Goal: Information Seeking & Learning: Learn about a topic

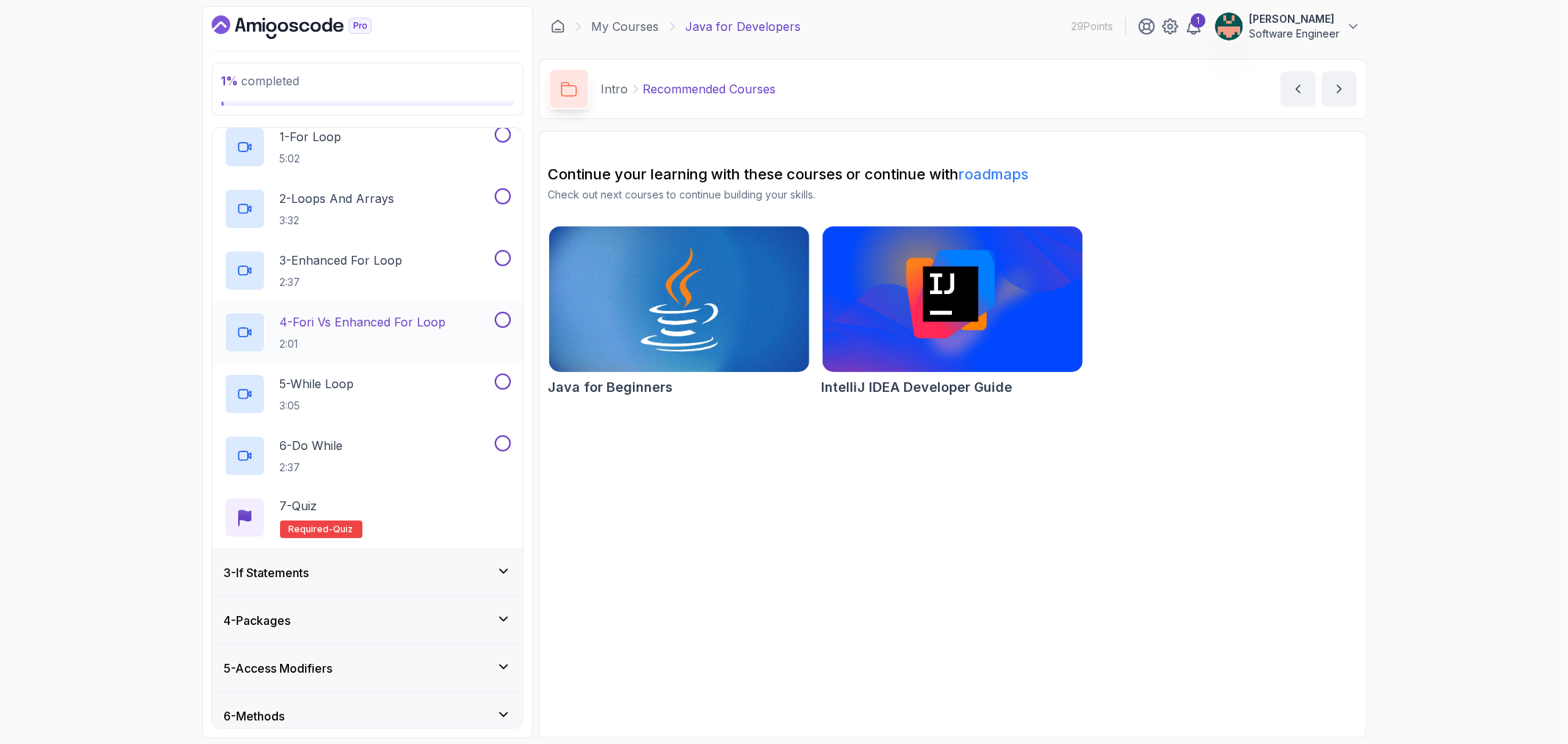
scroll to position [87, 0]
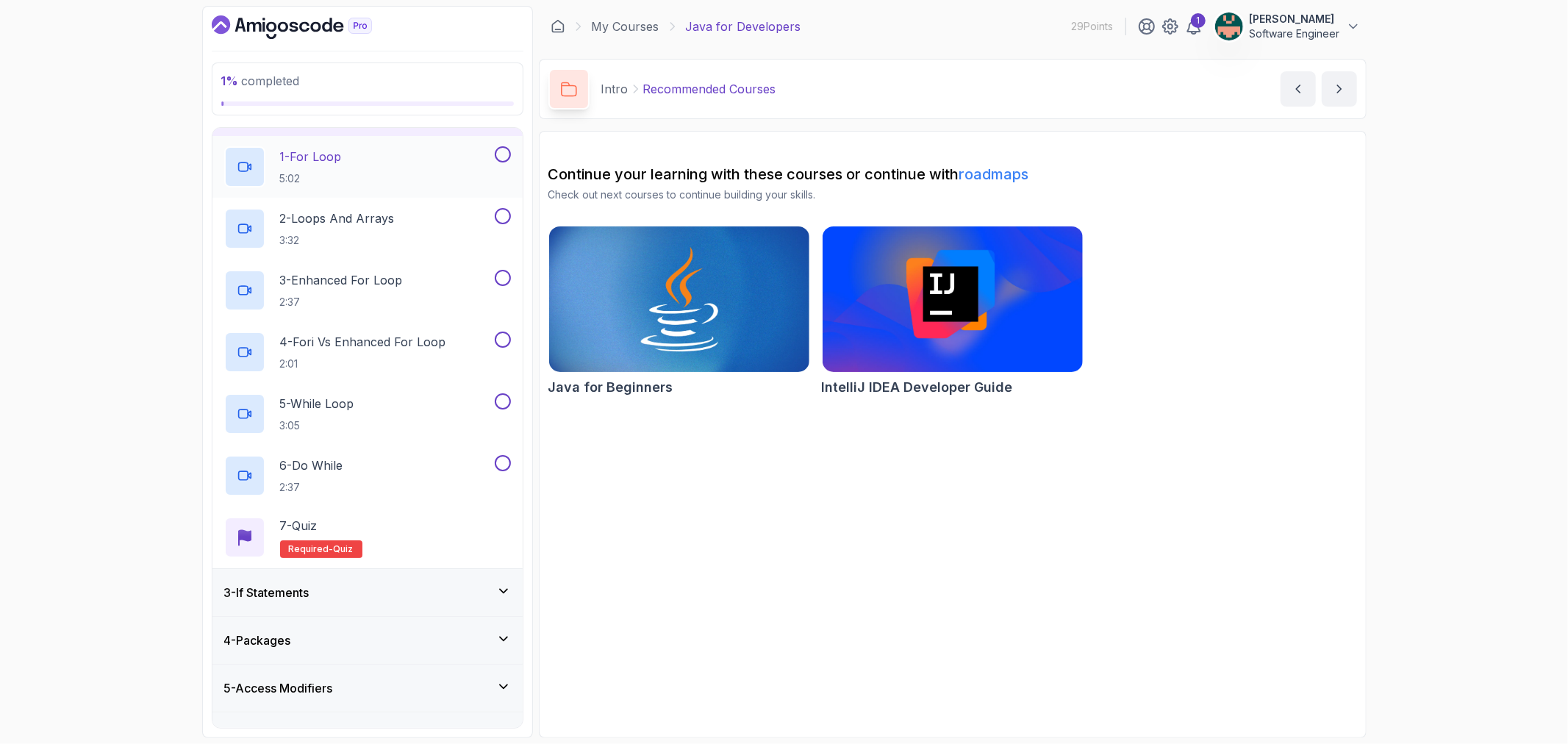
click at [331, 158] on p "1 - For Loop" at bounding box center [310, 156] width 62 height 18
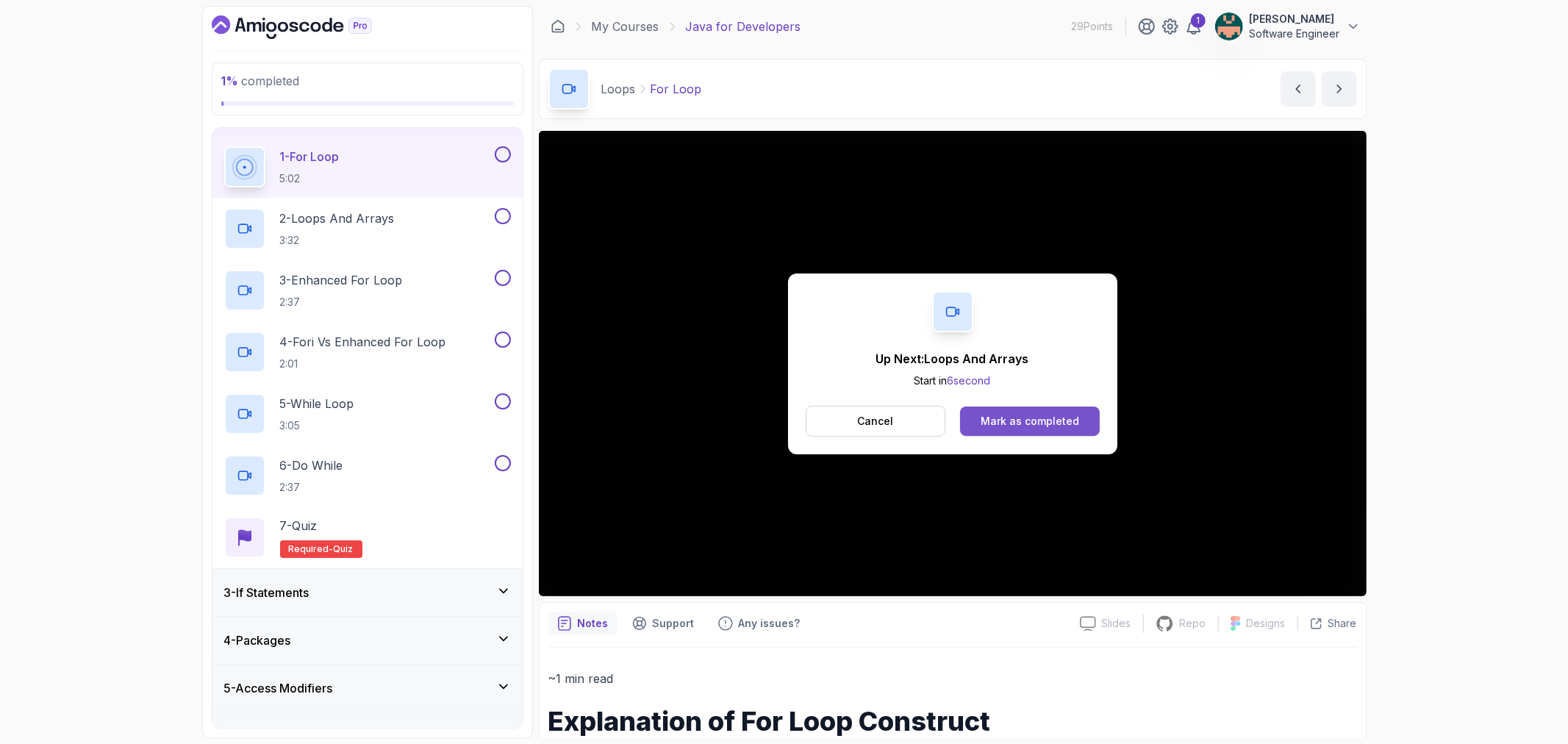
click at [986, 427] on div "Mark as completed" at bounding box center [1030, 421] width 98 height 15
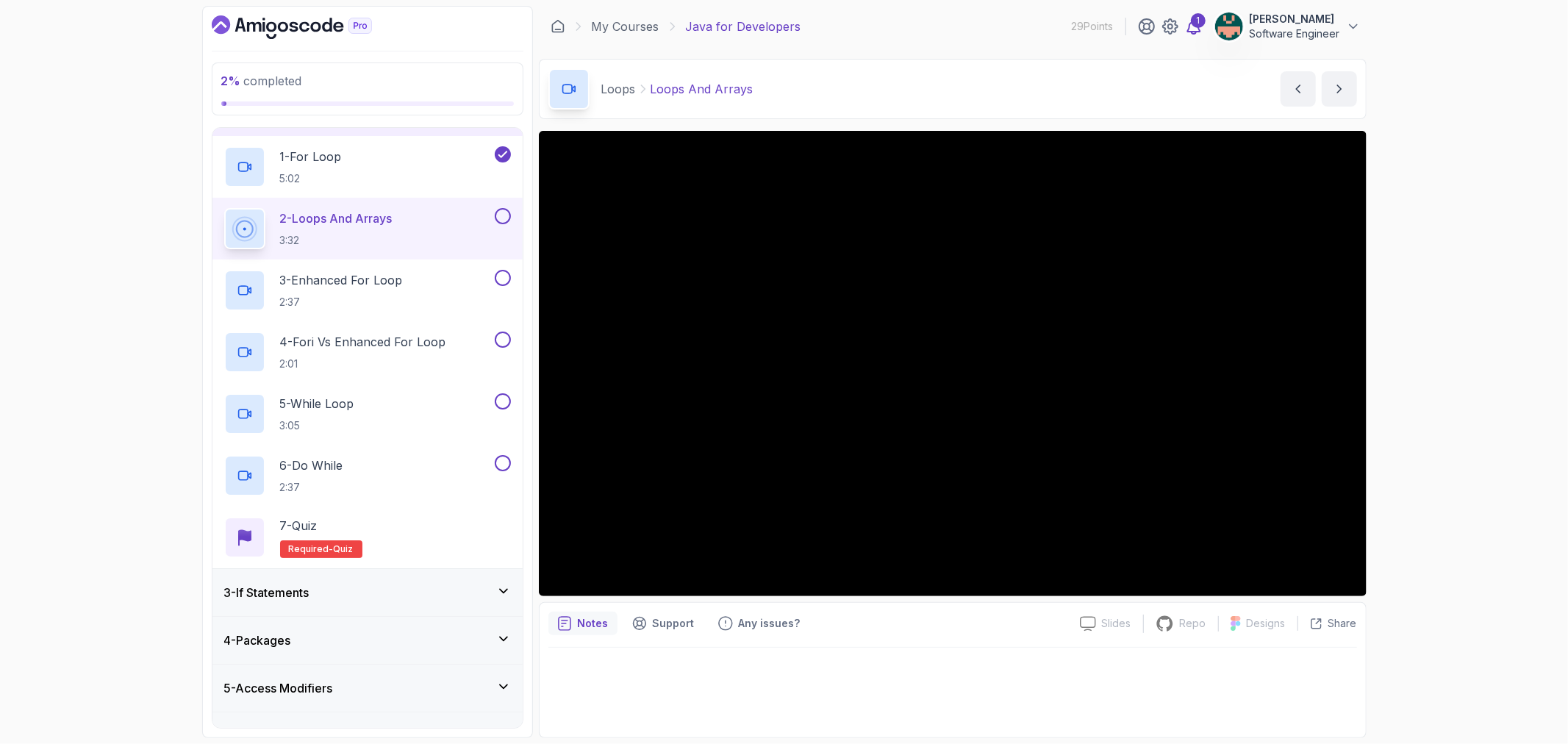
click at [1203, 20] on div "1" at bounding box center [1198, 20] width 15 height 15
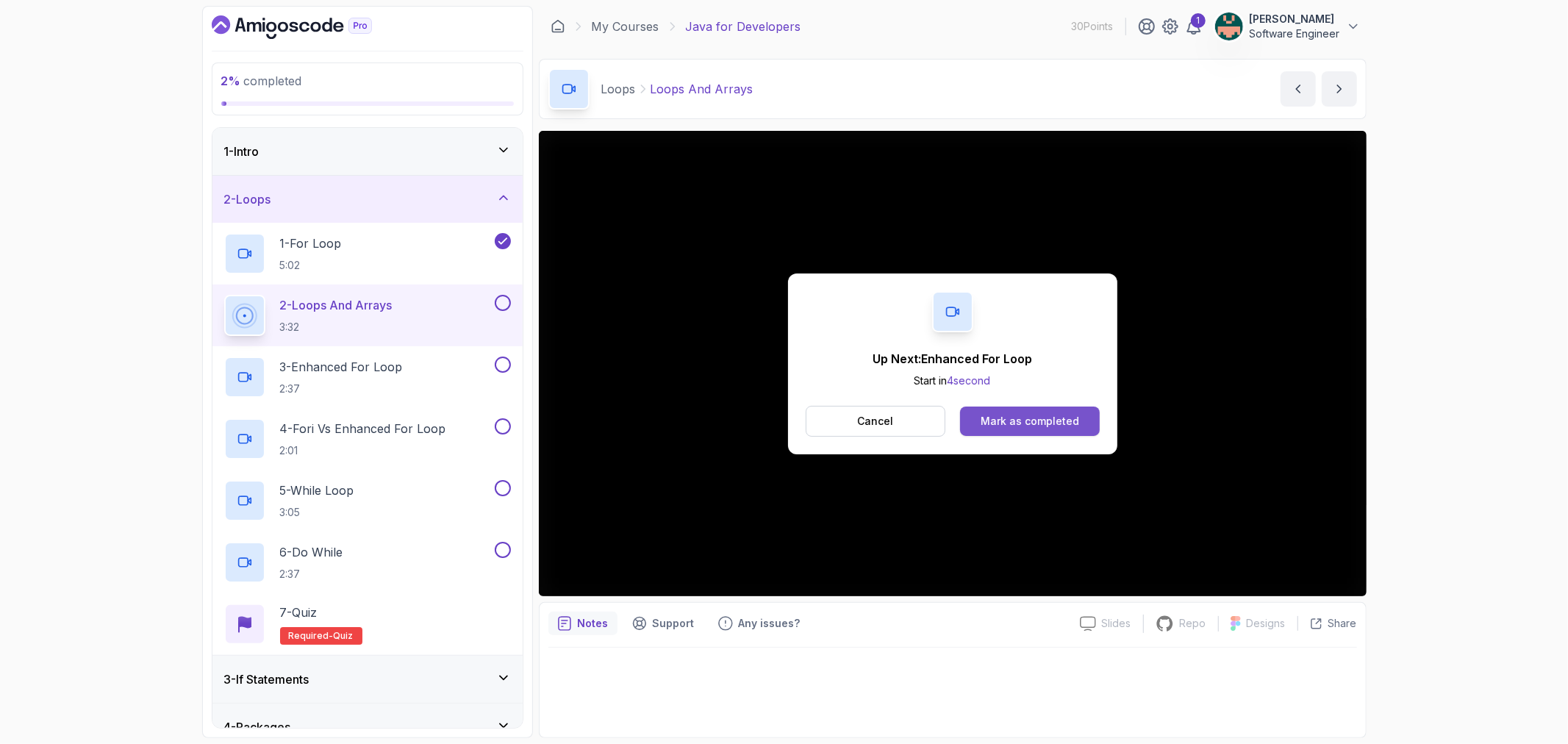
click at [1020, 427] on div "Mark as completed" at bounding box center [1030, 421] width 98 height 15
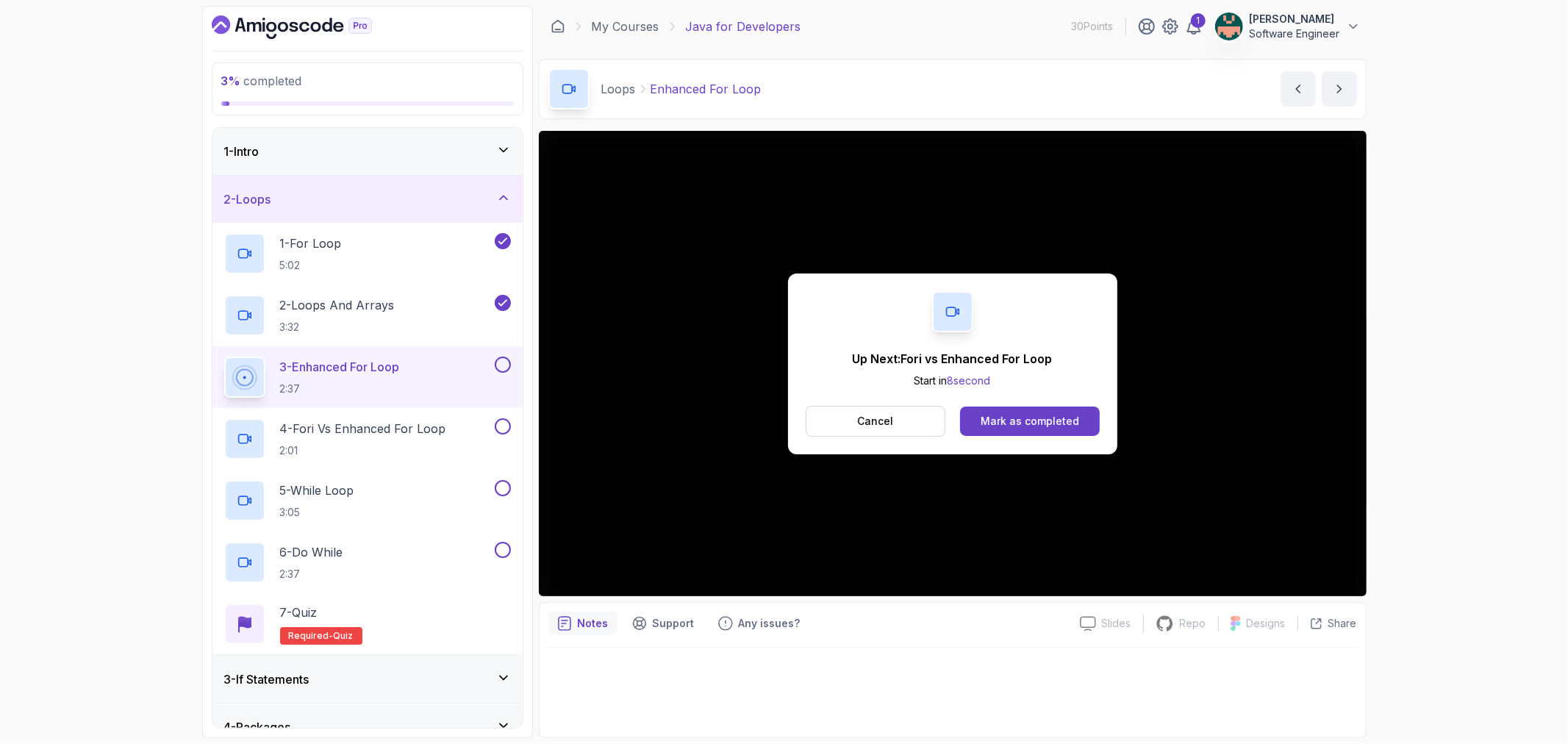
click at [973, 404] on div "Up Next: Fori vs Enhanced For Loop Start in 8 second Cancel Mark as completed" at bounding box center [953, 364] width 329 height 181
click at [980, 410] on button "Mark as completed" at bounding box center [1029, 421] width 139 height 30
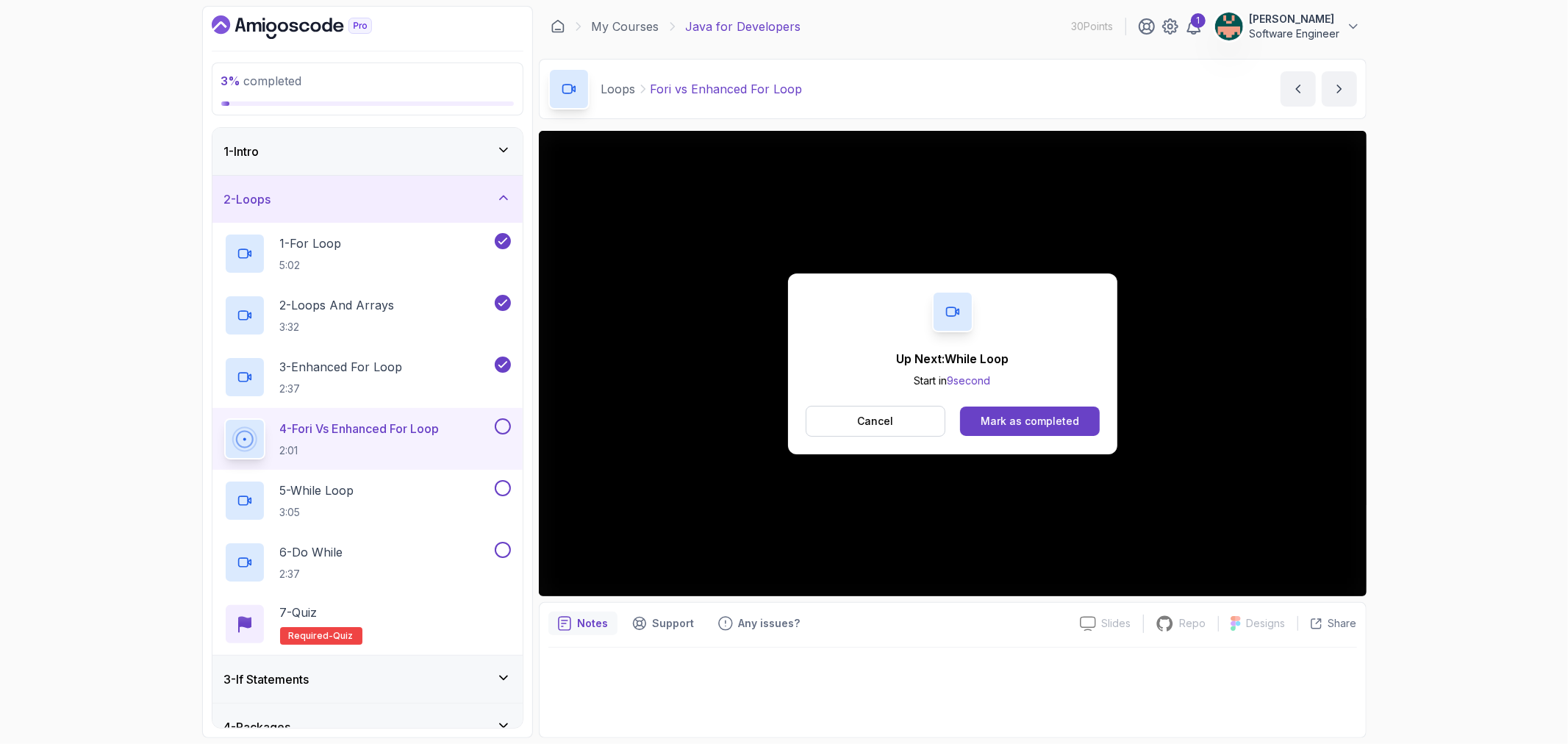
click at [980, 410] on button "Mark as completed" at bounding box center [1029, 421] width 139 height 30
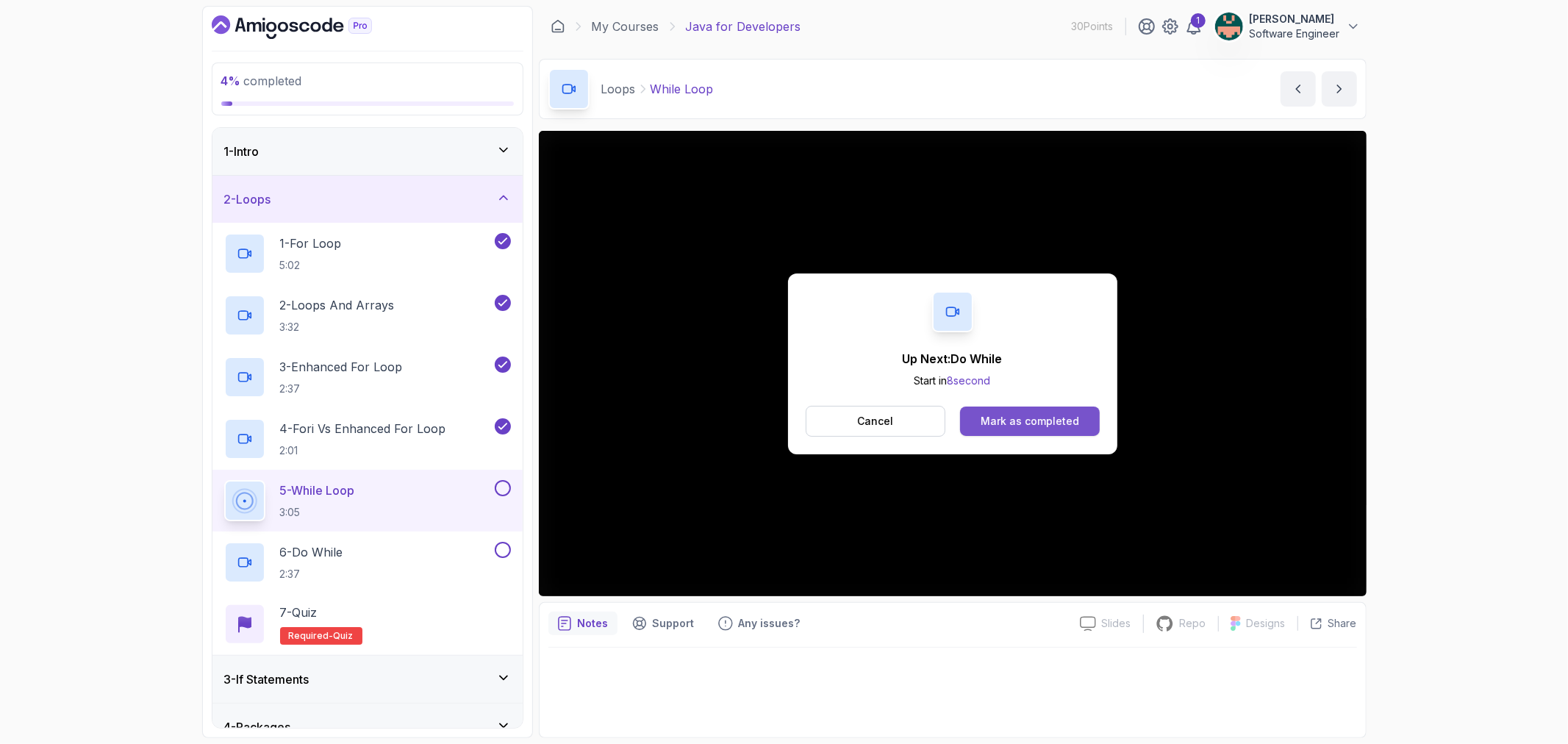
click at [1025, 416] on div "Mark as completed" at bounding box center [1030, 421] width 98 height 15
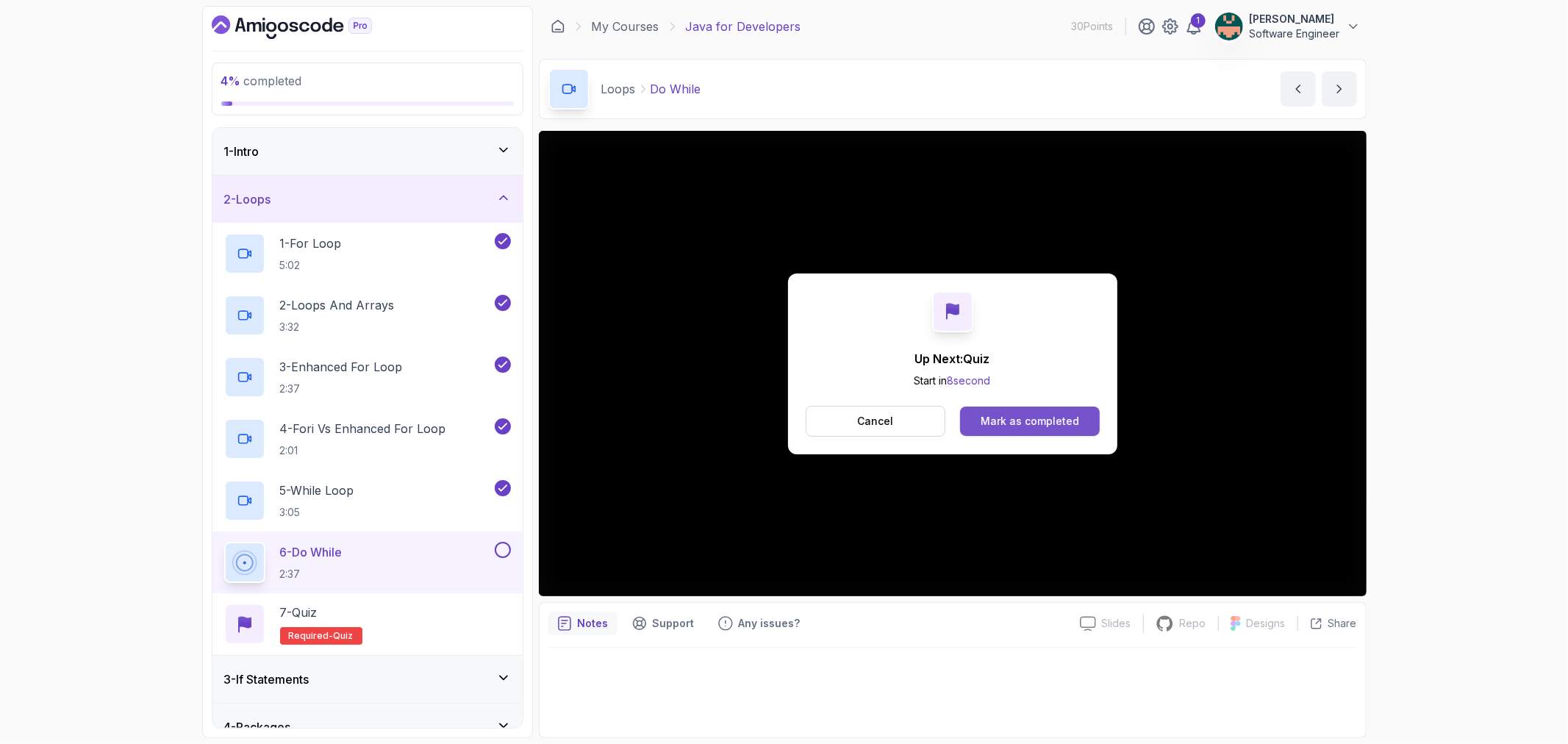
click at [1000, 416] on div "Mark as completed" at bounding box center [1030, 421] width 98 height 15
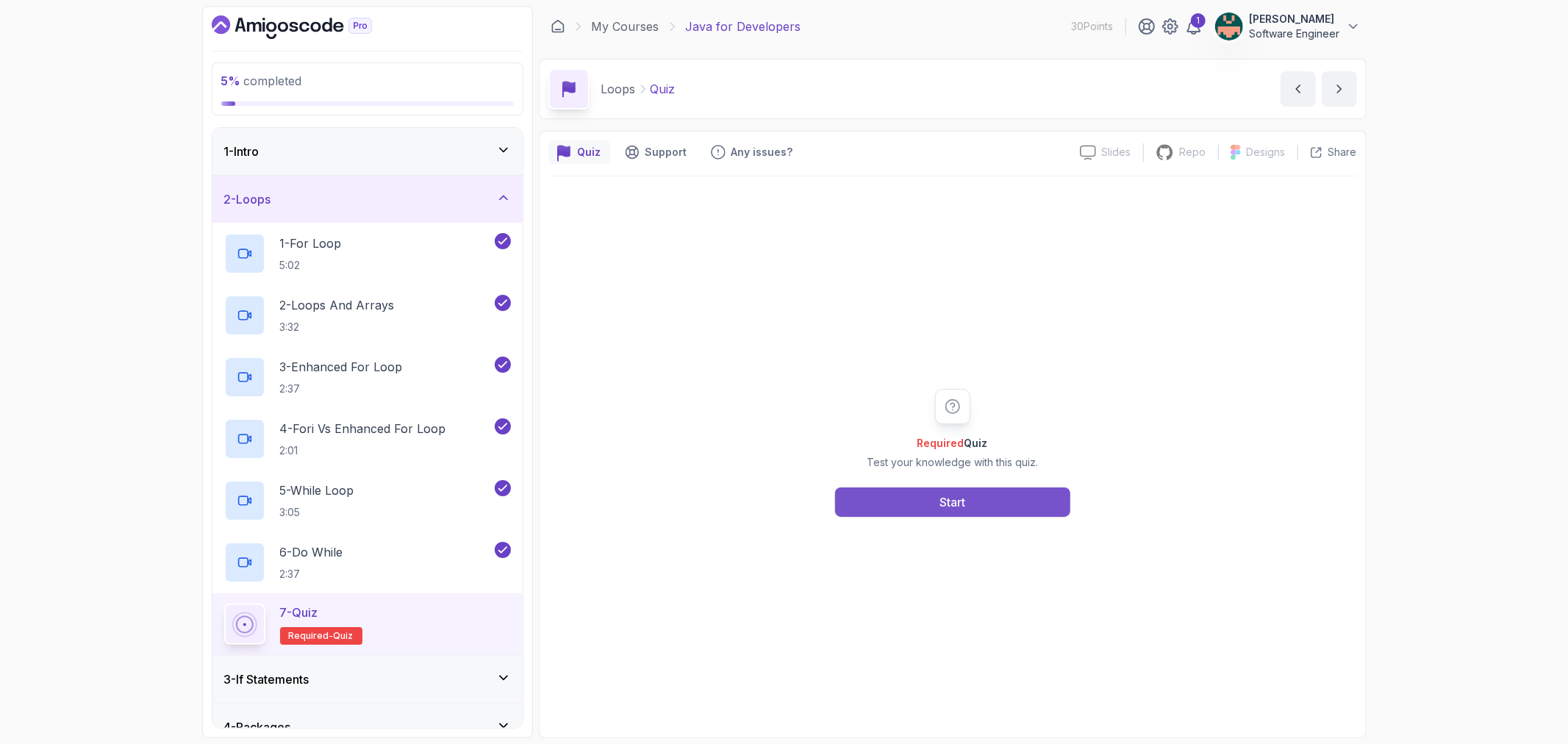
click at [949, 513] on button "Start" at bounding box center [953, 502] width 235 height 30
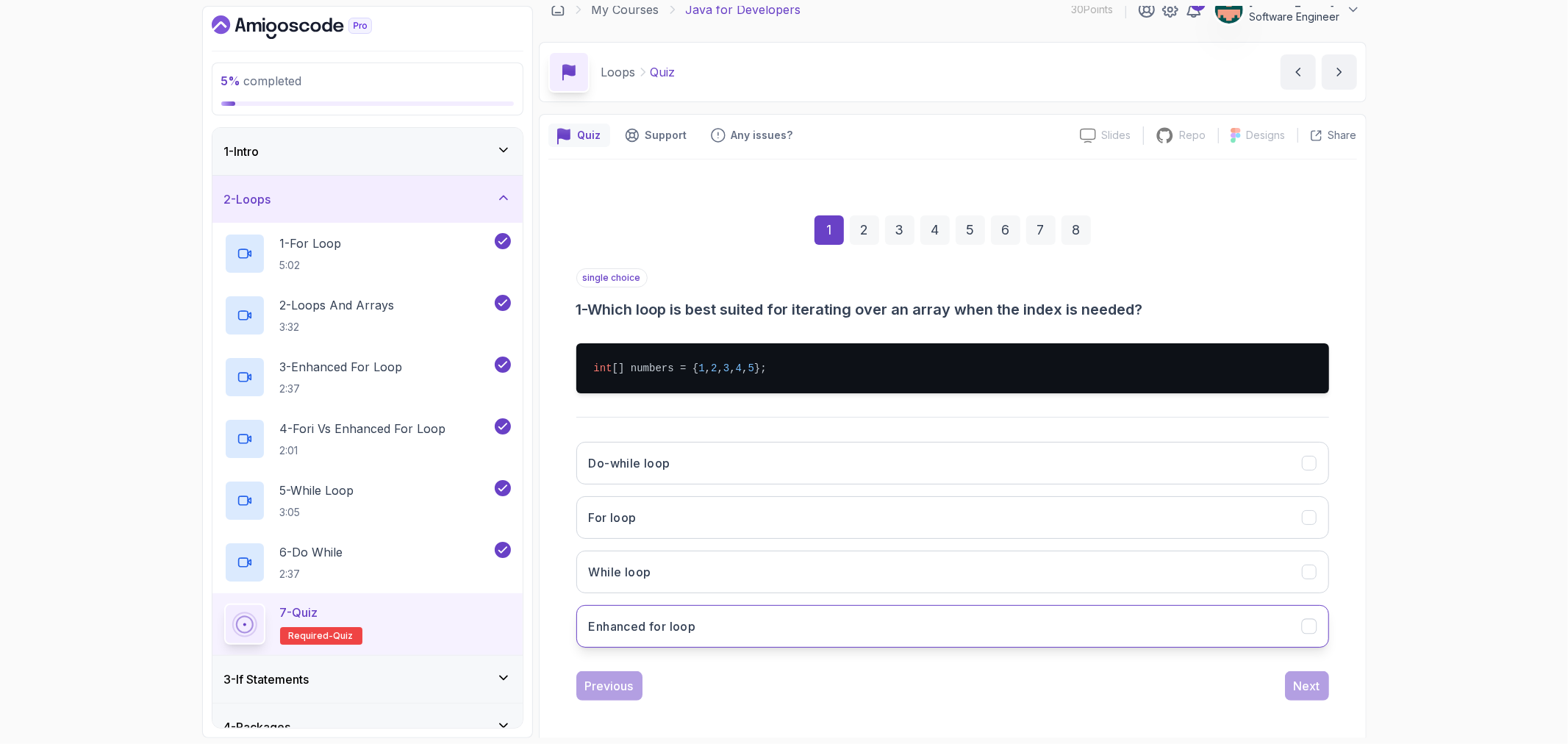
scroll to position [20, 0]
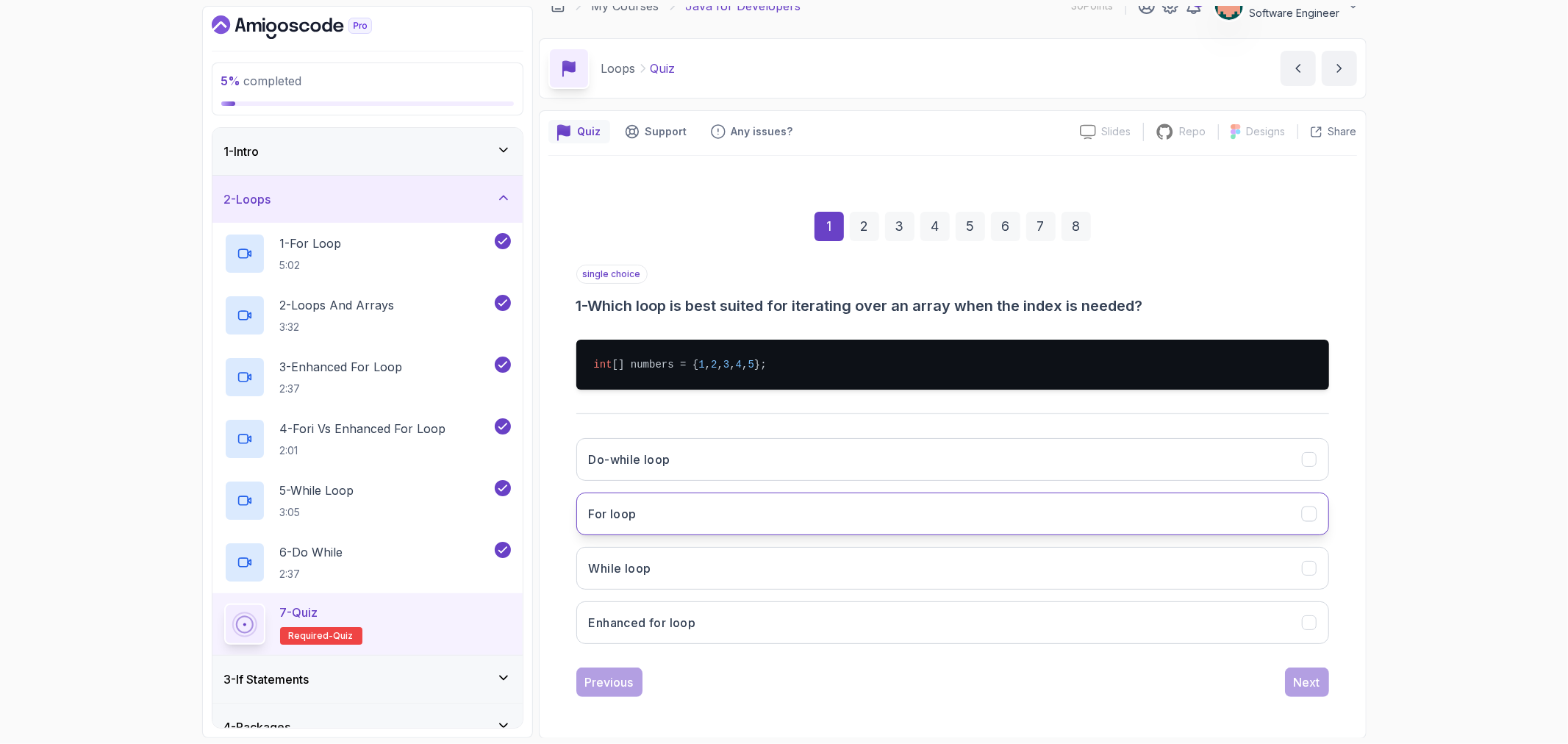
click at [650, 511] on button "For loop" at bounding box center [952, 514] width 752 height 43
click at [1298, 688] on div "Next" at bounding box center [1307, 682] width 27 height 18
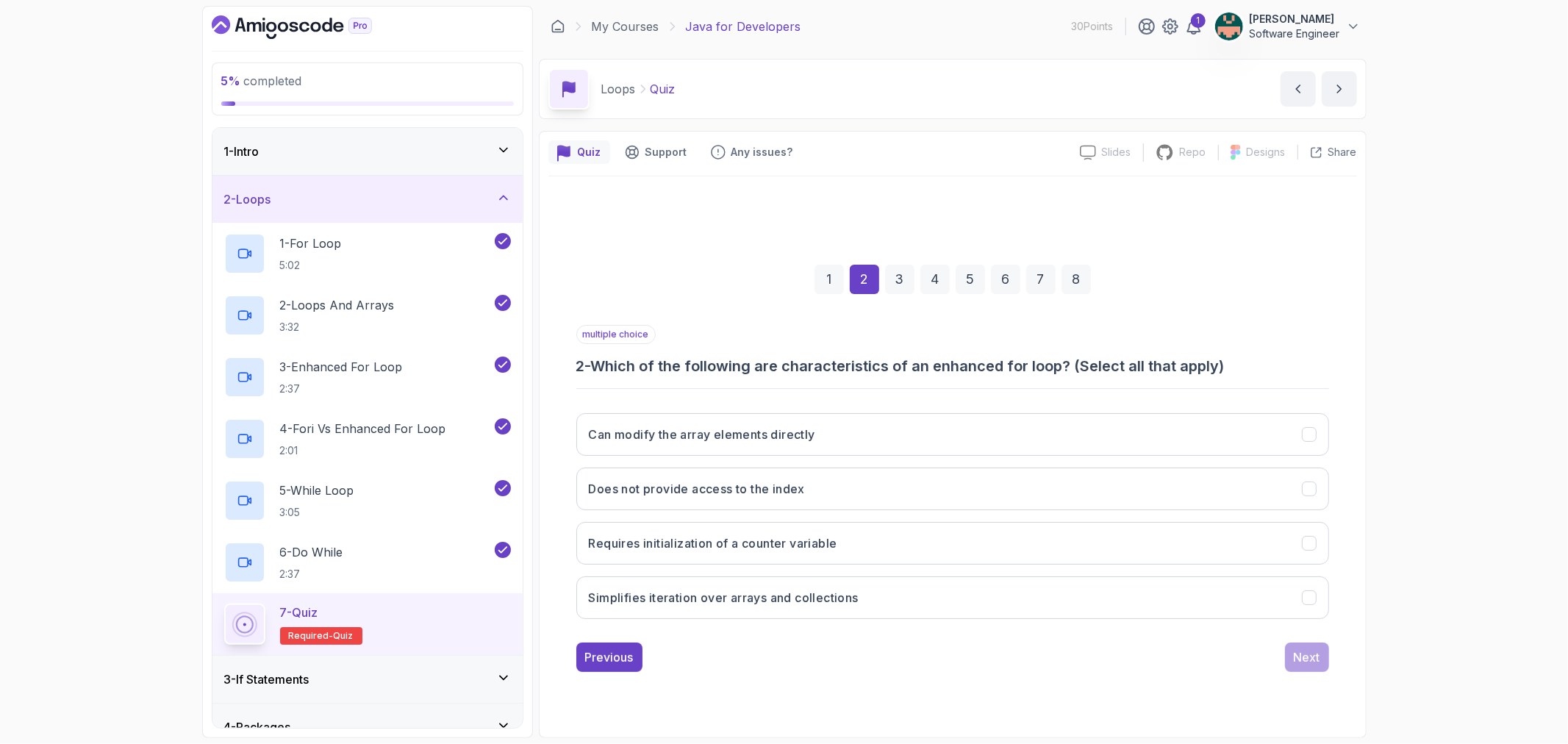
scroll to position [0, 0]
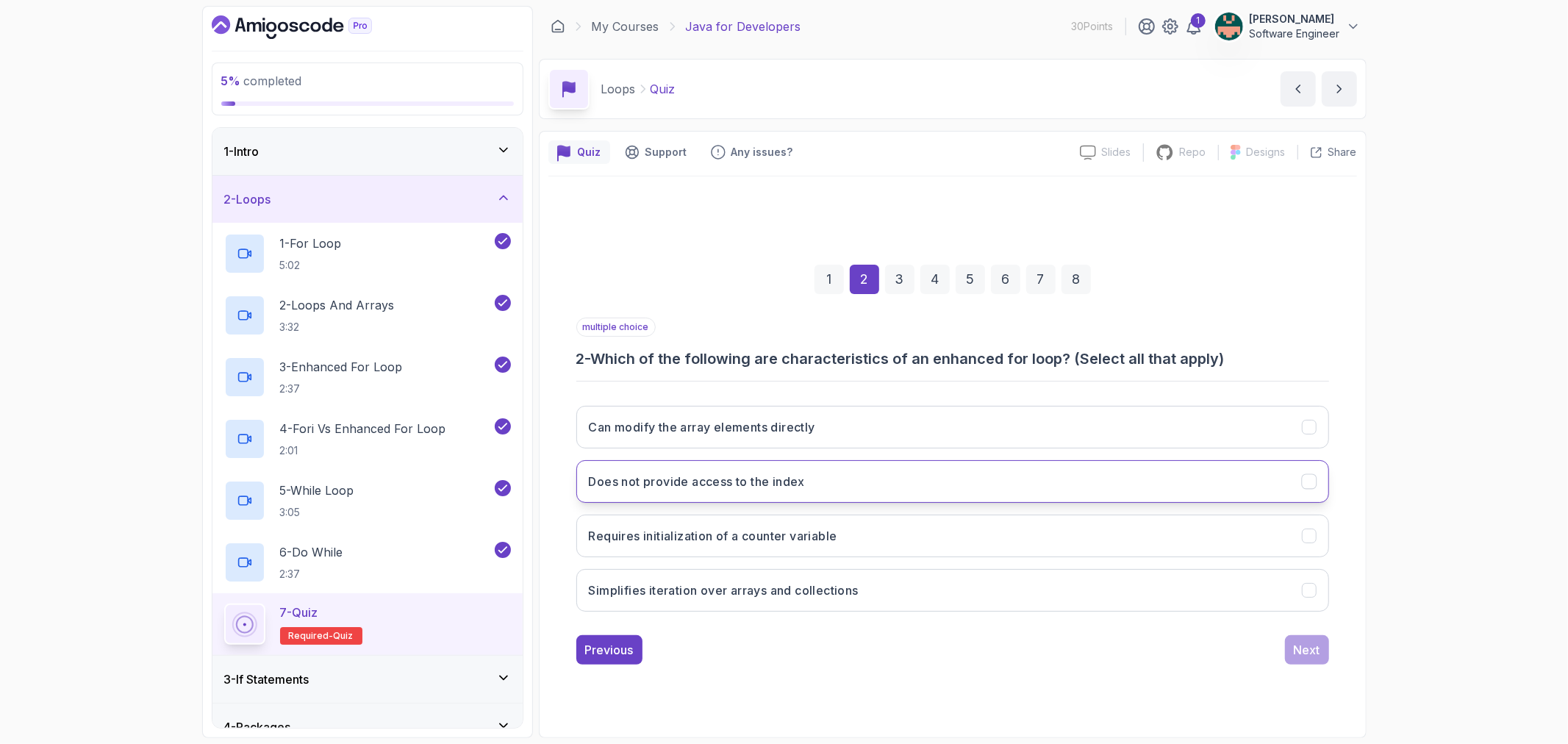
click at [759, 494] on button "Does not provide access to the index" at bounding box center [952, 481] width 752 height 43
click at [759, 519] on button "Requires initialization of a counter variable" at bounding box center [952, 536] width 752 height 43
click at [1318, 533] on button "Requires initialization of a counter variable" at bounding box center [952, 536] width 752 height 43
click at [1303, 654] on div "Next" at bounding box center [1307, 650] width 27 height 18
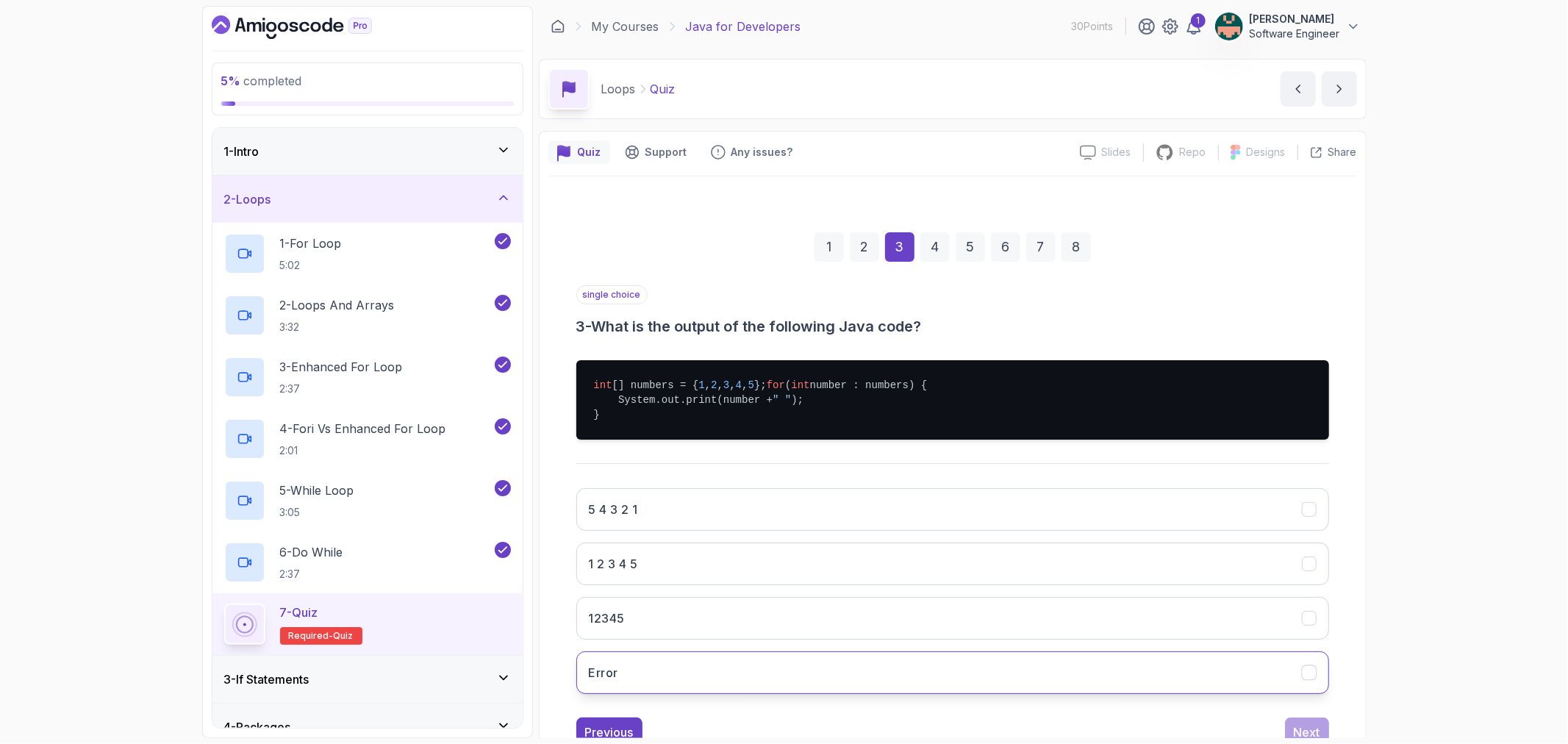
scroll to position [65, 0]
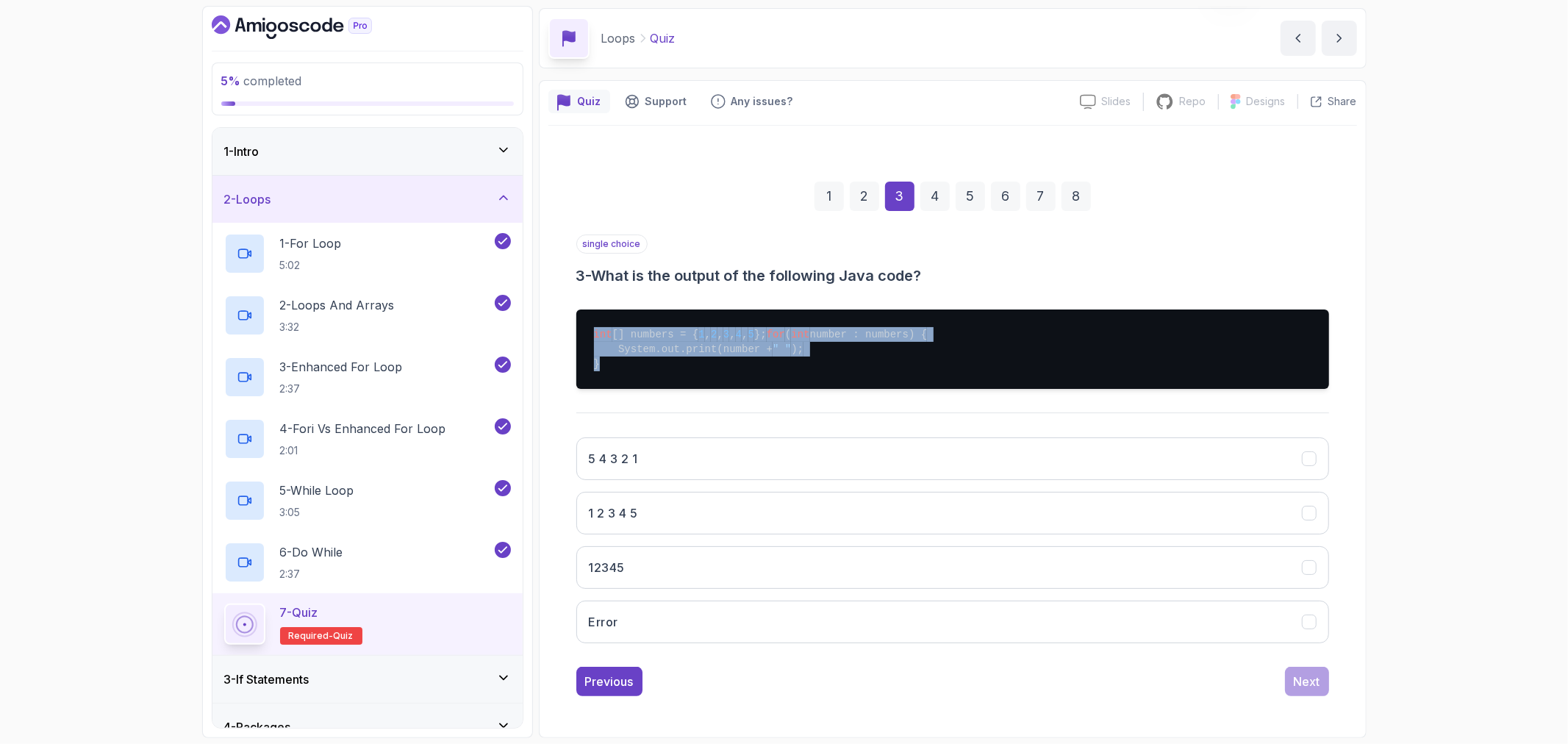
drag, startPoint x: 603, startPoint y: 368, endPoint x: 578, endPoint y: 314, distance: 59.5
click at [578, 314] on pre "int [] numbers = { 1 , 2 , 3 , 4 , 5 }; for ( int number : numbers) { System.ou…" at bounding box center [952, 349] width 752 height 80
copy pre "int [] numbers = { 1 , 2 , 3 , 4 , 5 }; for ( int number : numbers) { System.ou…"
click at [986, 498] on button "1 2 3 4 5" at bounding box center [952, 513] width 752 height 43
click at [1306, 682] on div "Next" at bounding box center [1307, 682] width 27 height 18
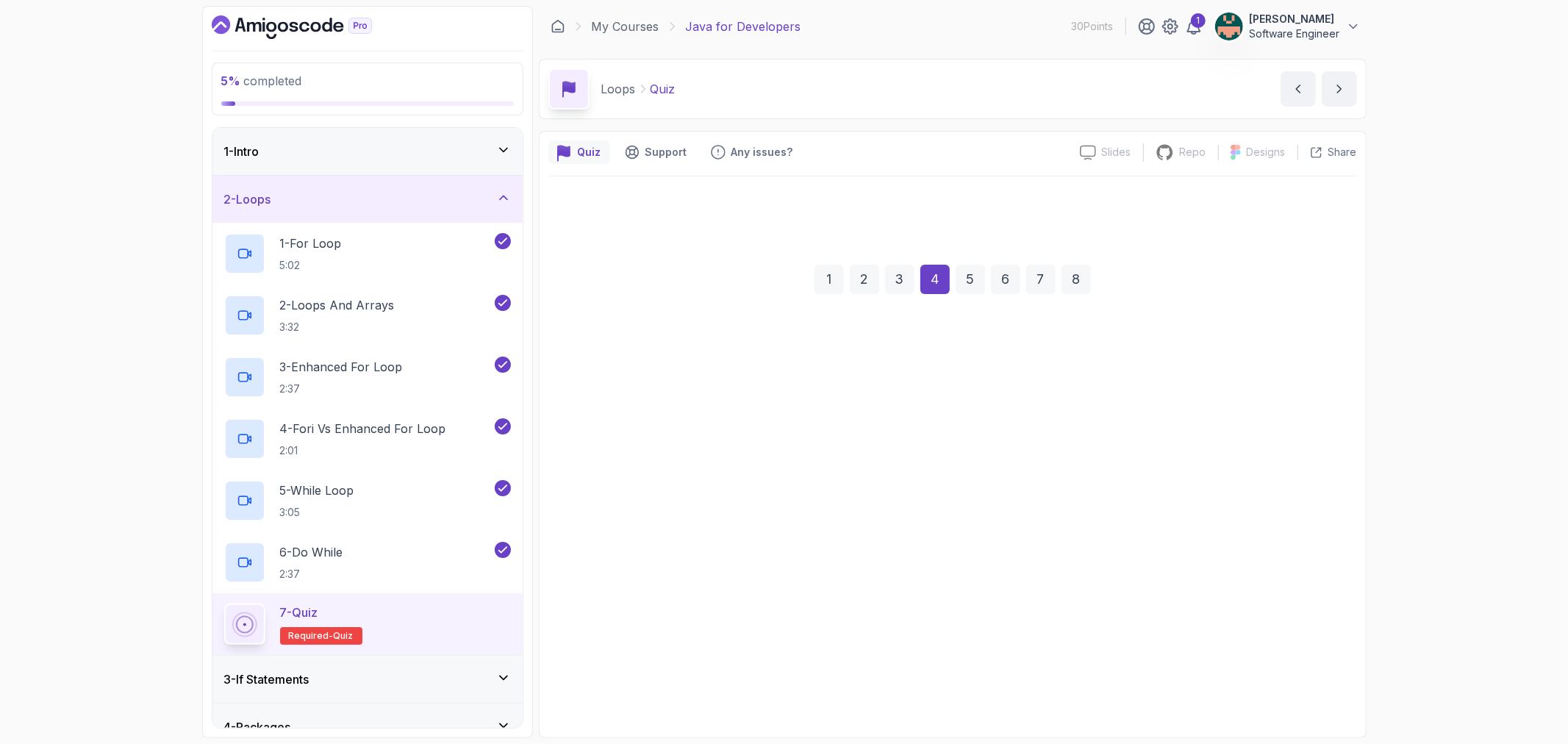
scroll to position [0, 0]
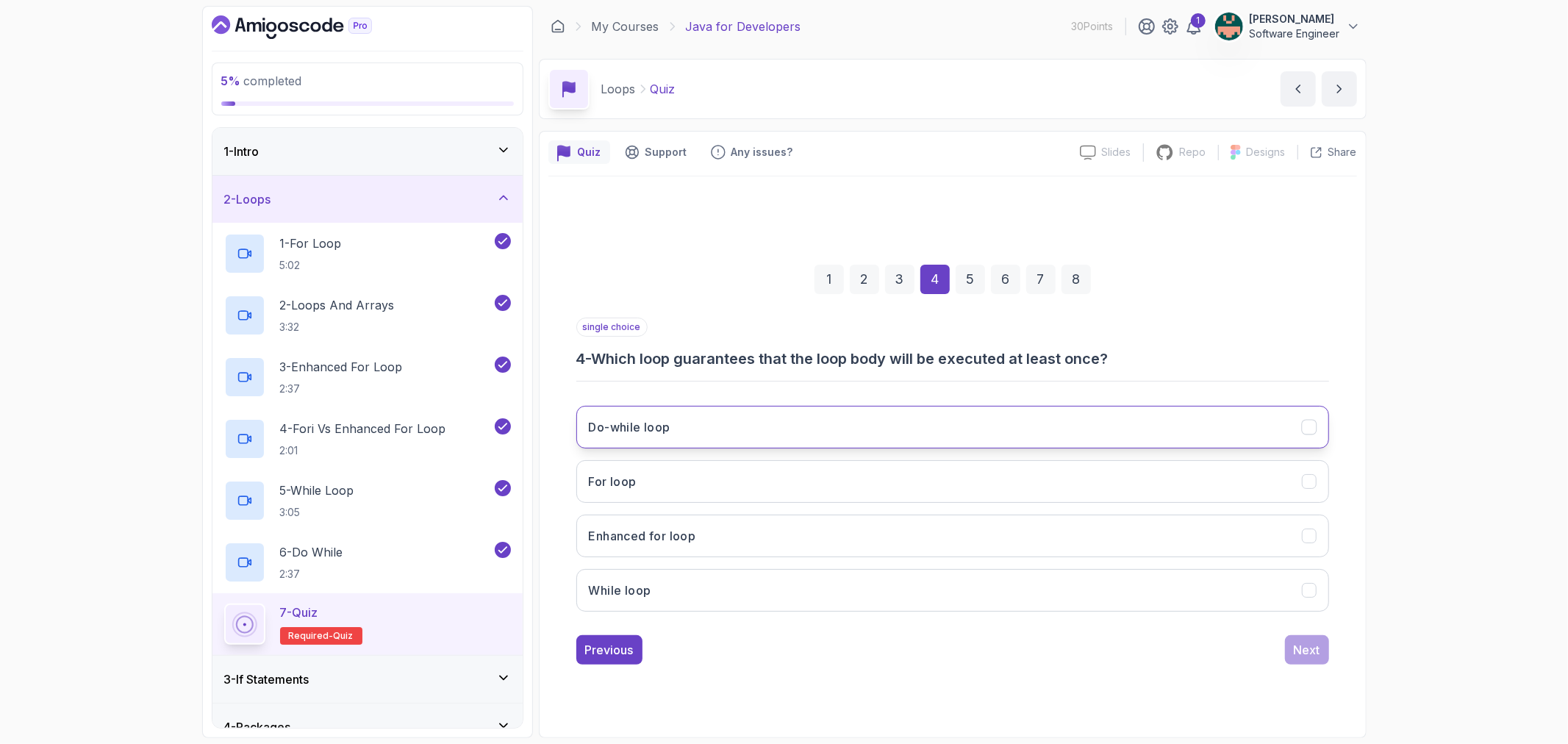
click at [1178, 423] on button "Do-while loop" at bounding box center [952, 427] width 752 height 43
click at [1299, 638] on button "Next" at bounding box center [1307, 650] width 44 height 30
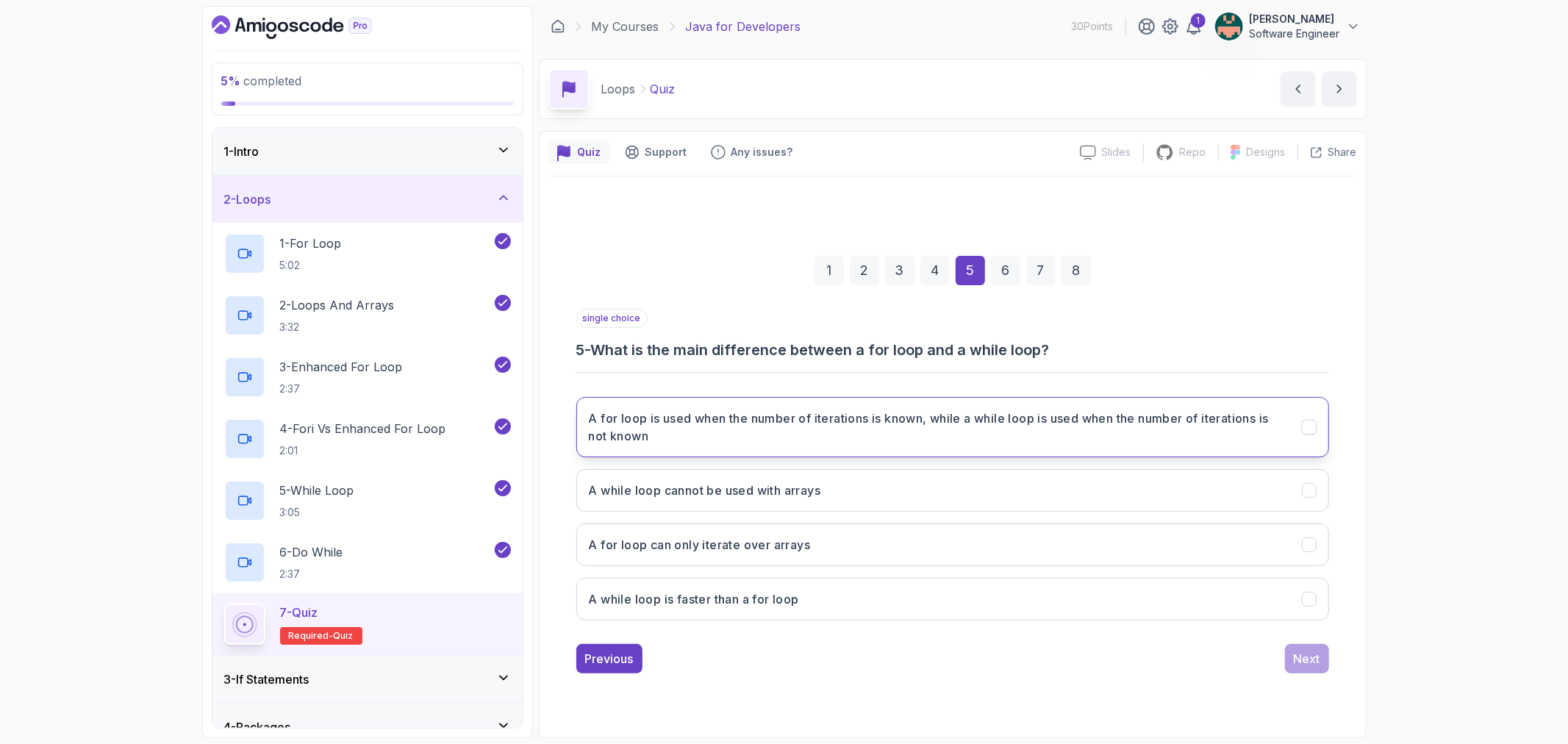
click at [1155, 423] on h3 "A for loop is used when the number of iterations is known, while a while loop i…" at bounding box center [936, 427] width 696 height 35
click at [1321, 656] on button "Next" at bounding box center [1307, 659] width 44 height 30
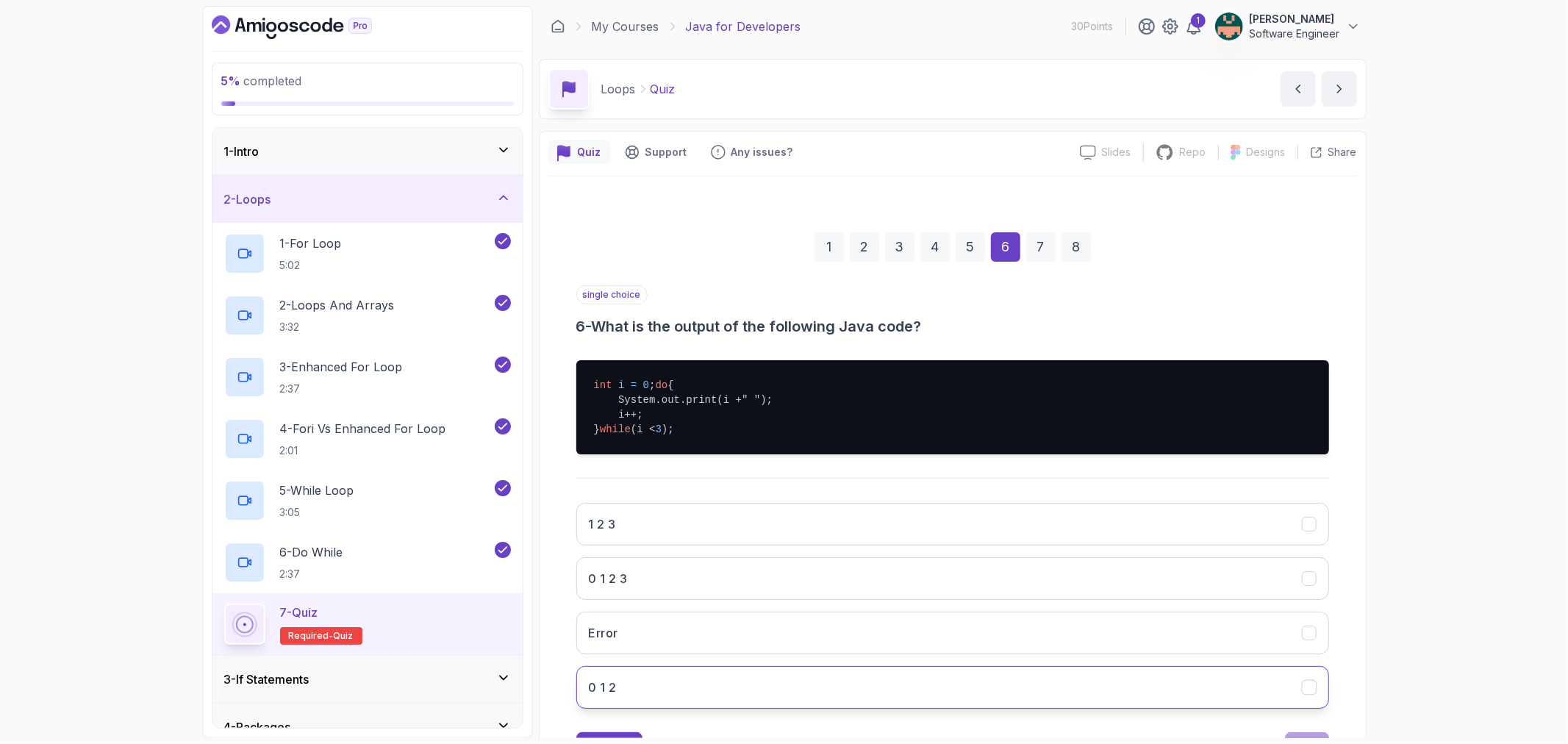
click at [603, 696] on h3 "0 1 2" at bounding box center [603, 687] width 28 height 18
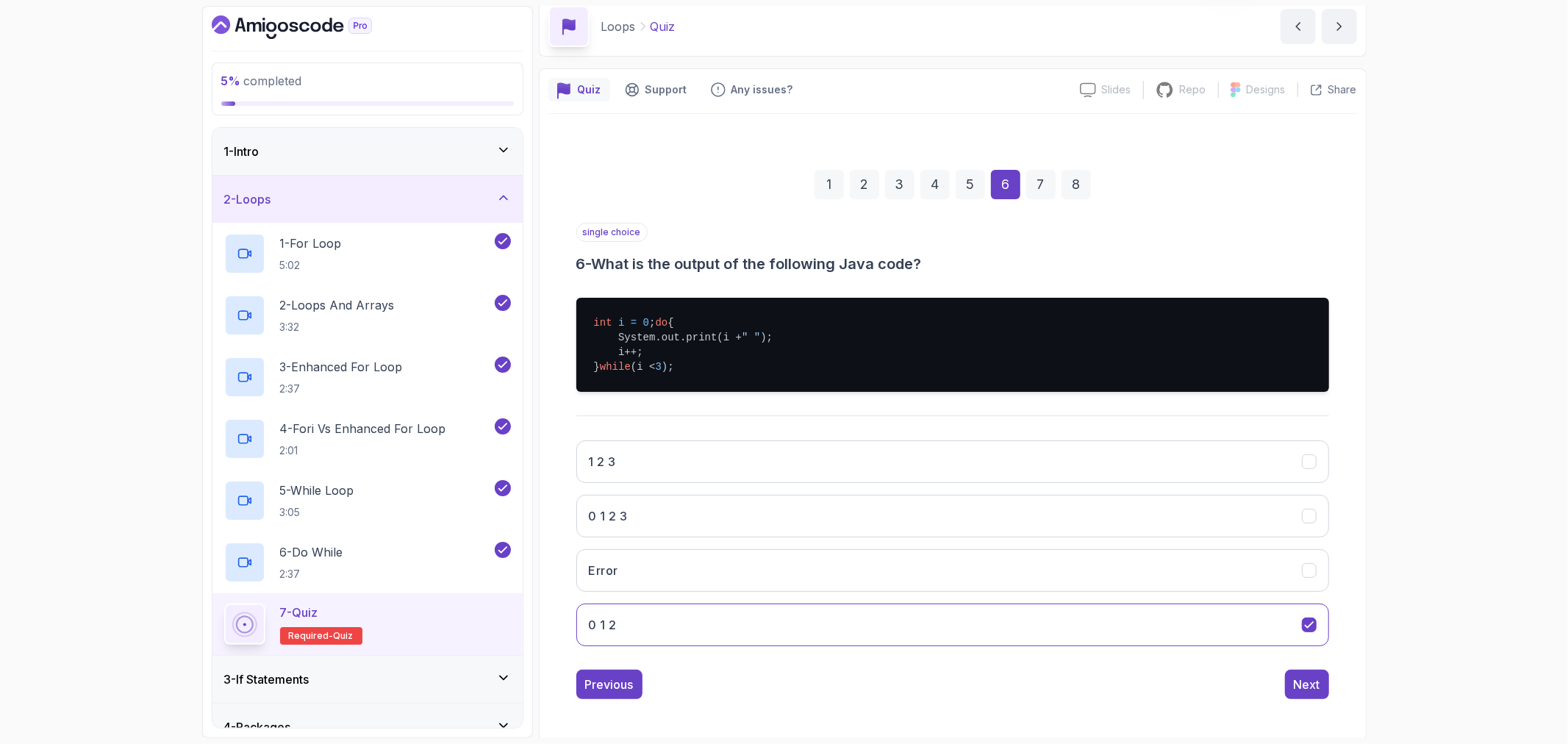
scroll to position [80, 0]
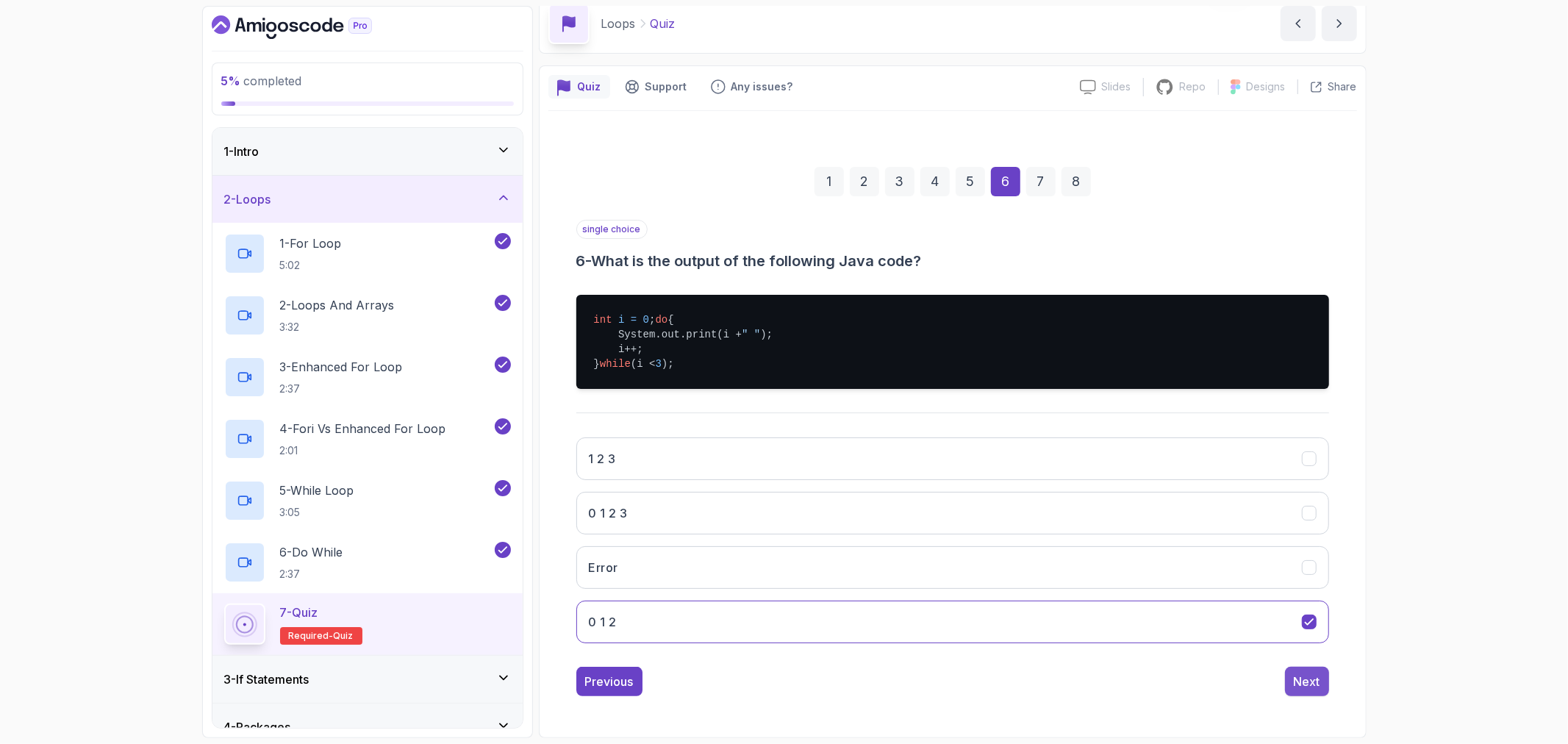
click at [1298, 674] on div "Next" at bounding box center [1307, 682] width 27 height 18
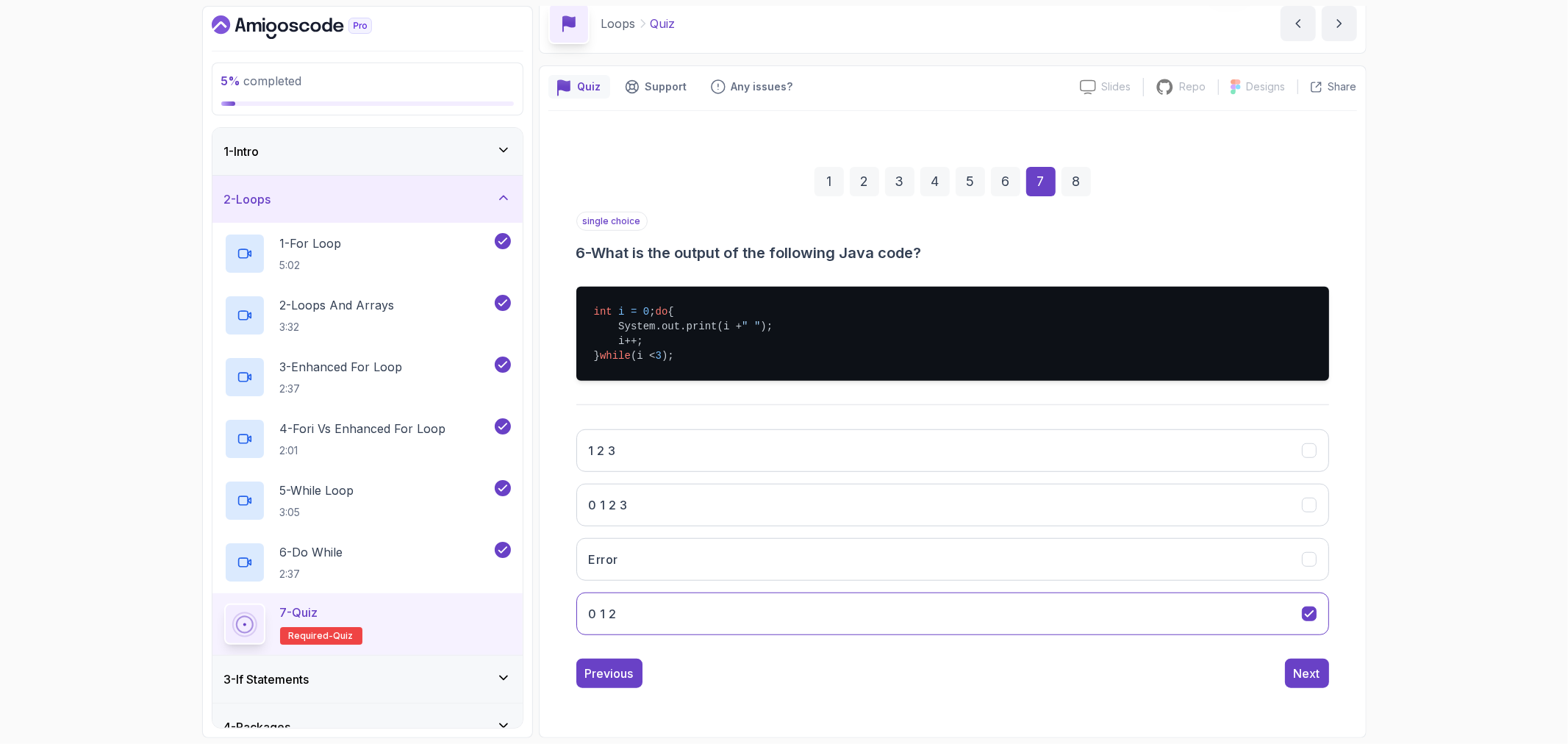
scroll to position [0, 0]
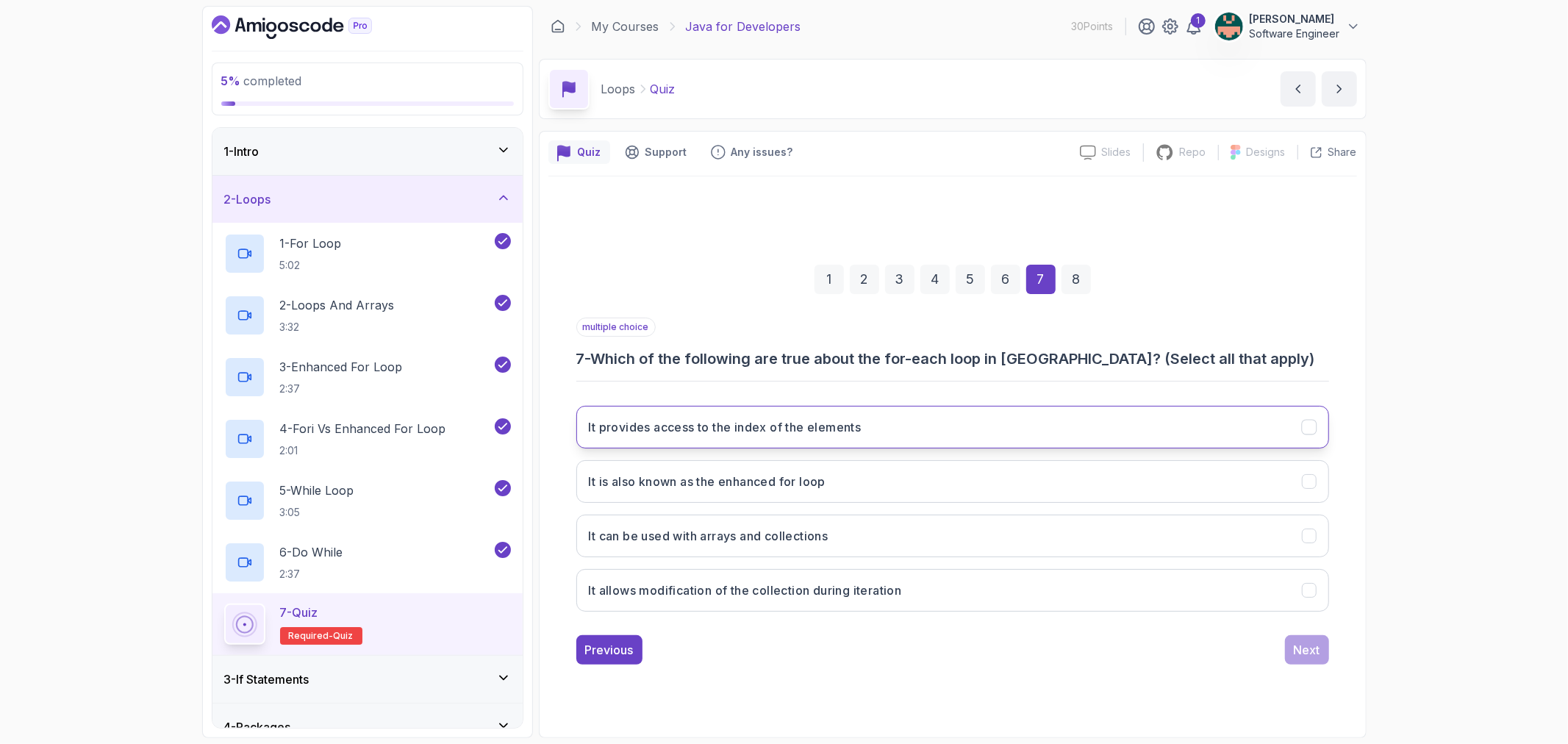
click at [1246, 427] on button "It provides access to the index of the elements" at bounding box center [952, 427] width 752 height 43
click at [1306, 644] on div "Next" at bounding box center [1307, 650] width 27 height 18
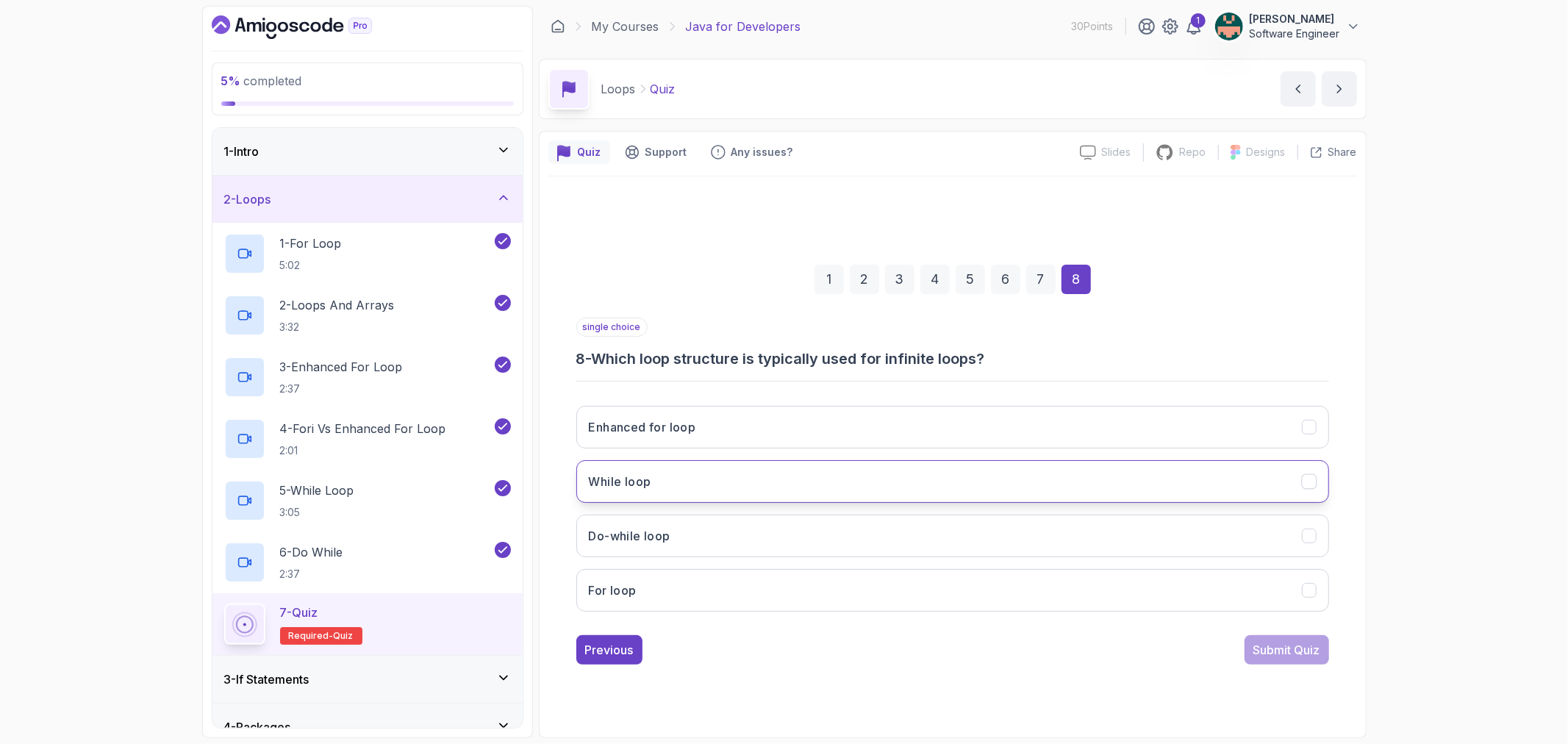
click at [809, 487] on button "While loop" at bounding box center [952, 481] width 752 height 43
click at [929, 541] on button "Do-while loop" at bounding box center [952, 536] width 752 height 43
click at [1311, 476] on icon "While loop" at bounding box center [1309, 481] width 14 height 14
click at [1276, 639] on button "Submit Quiz" at bounding box center [1287, 650] width 84 height 30
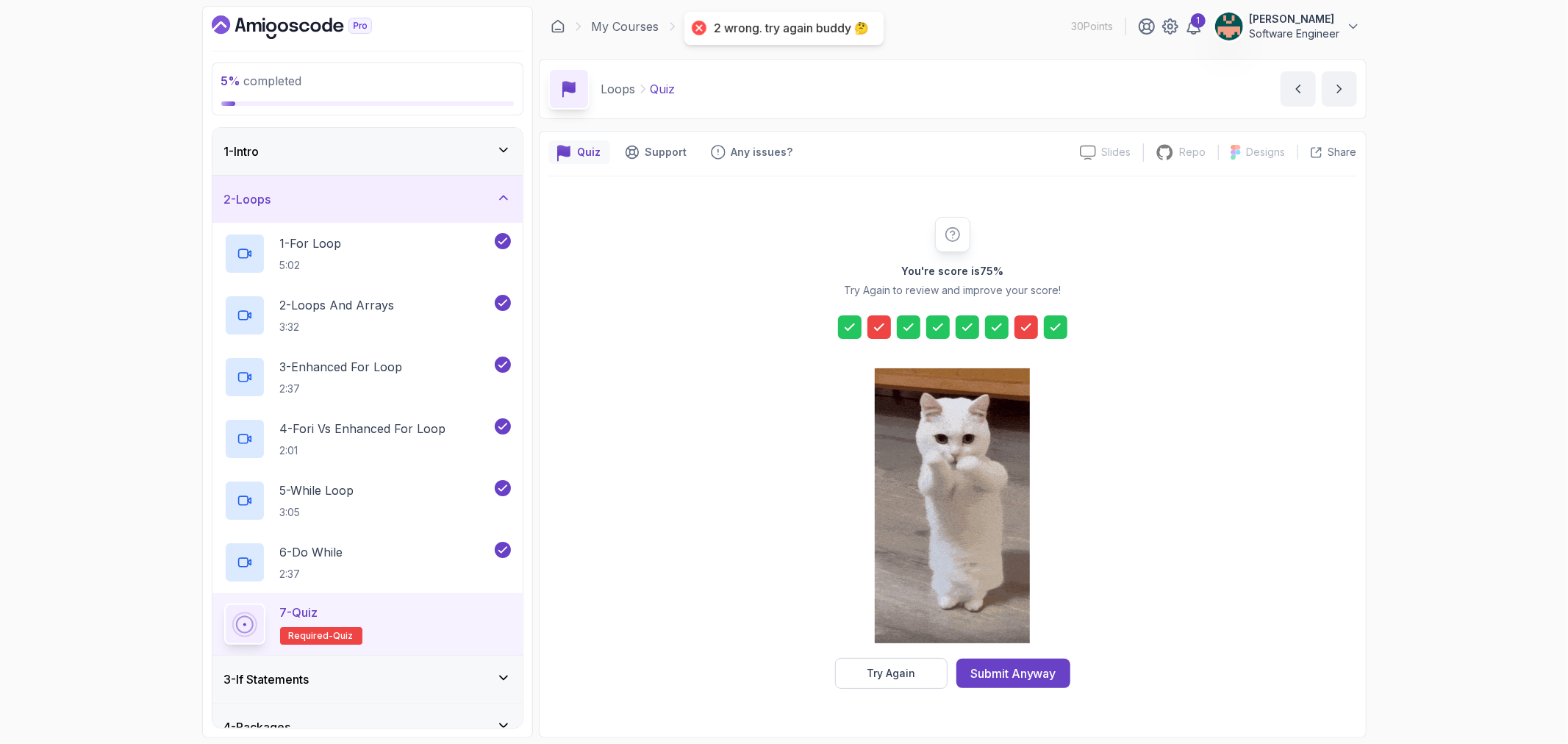
click at [1032, 328] on icon at bounding box center [1026, 327] width 15 height 15
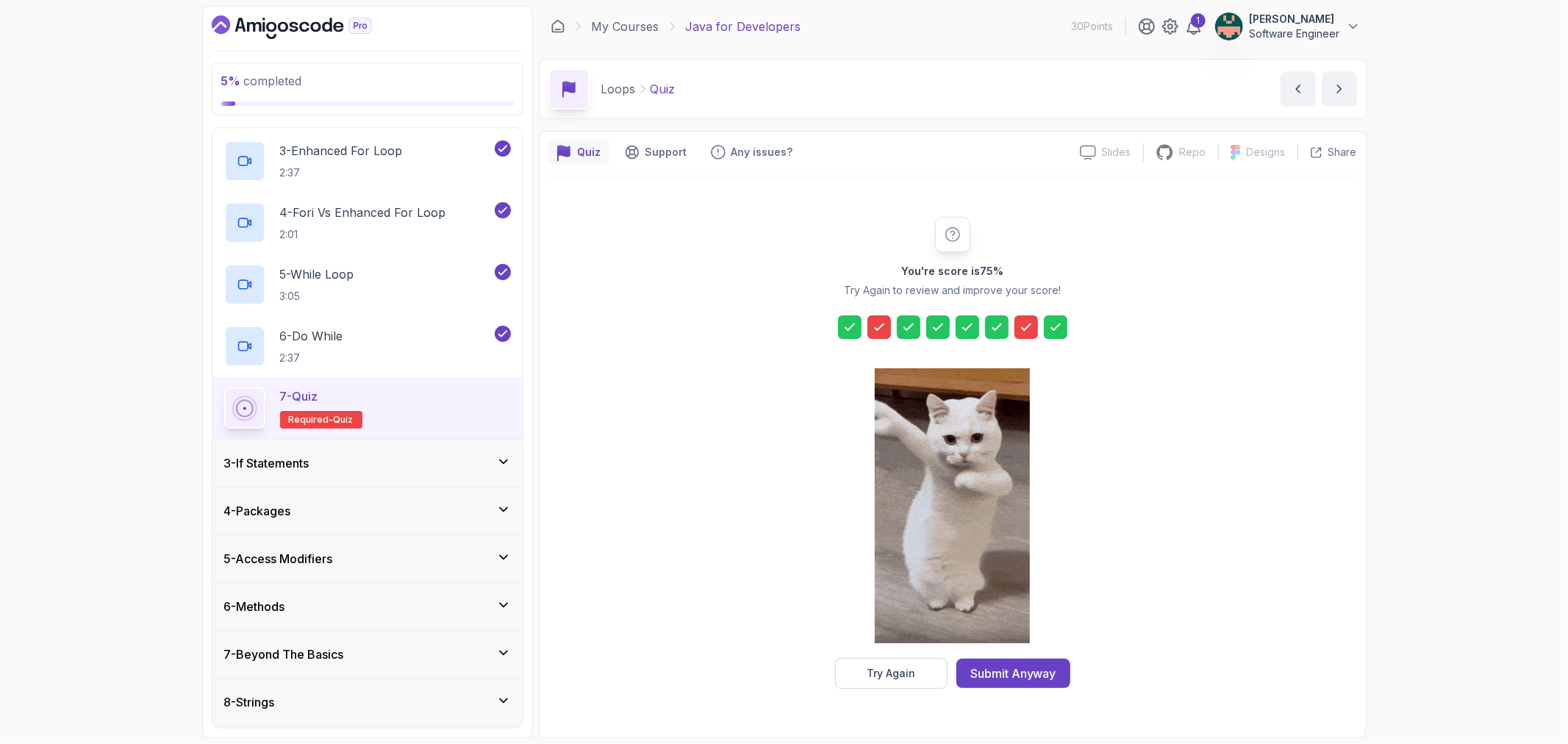
scroll to position [245, 0]
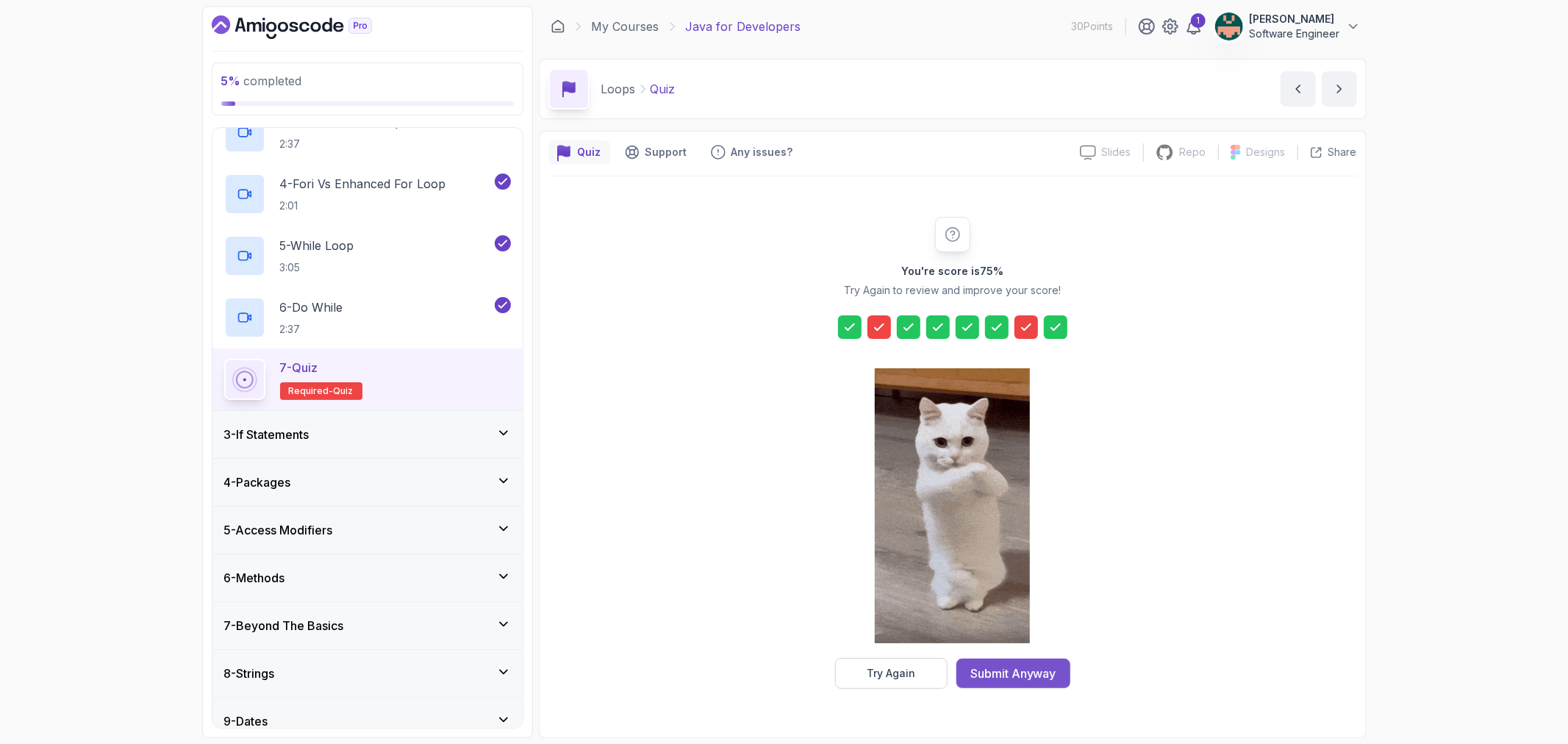
click at [1007, 661] on button "Submit Anyway" at bounding box center [1013, 674] width 114 height 30
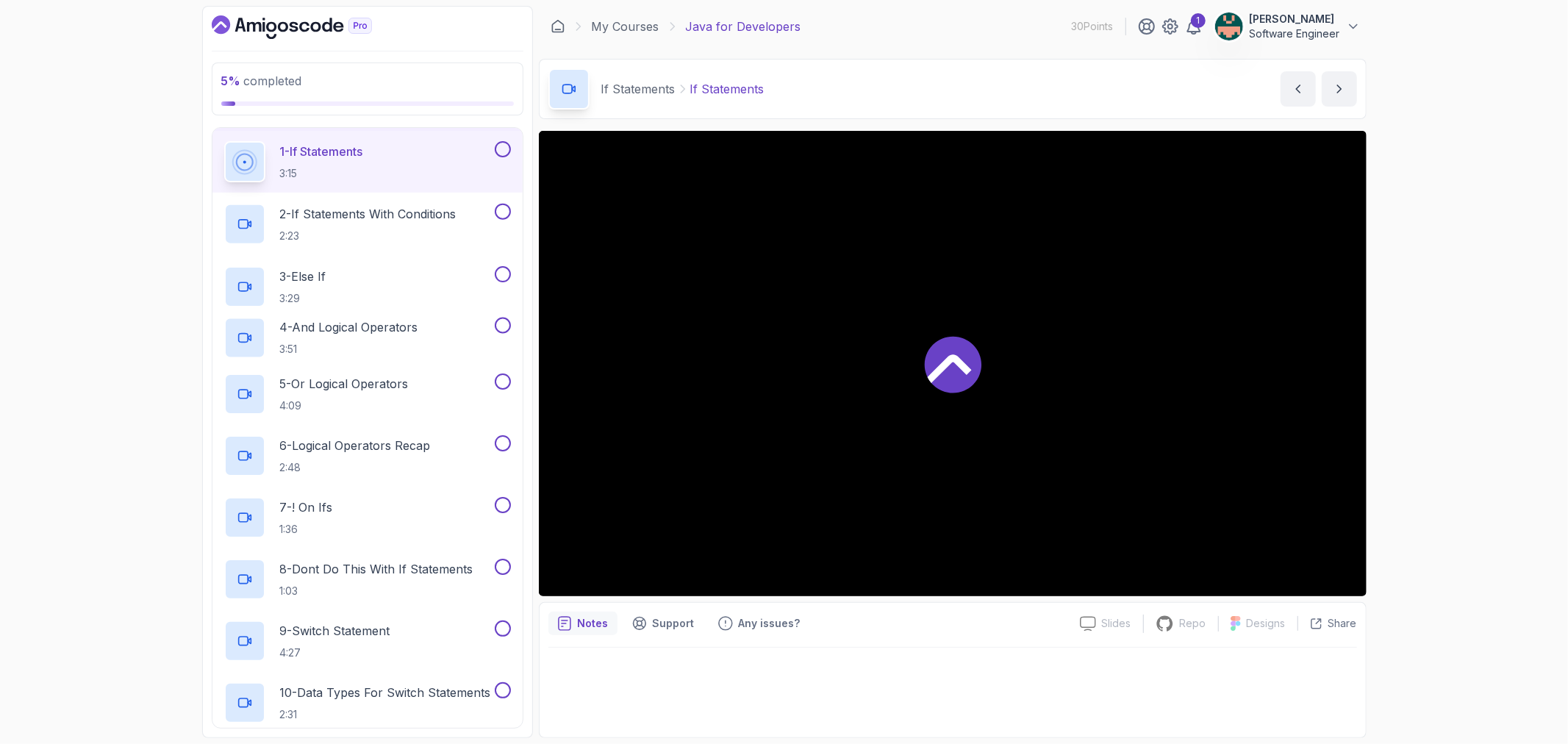
scroll to position [138, 0]
